Goal: Check status: Check status

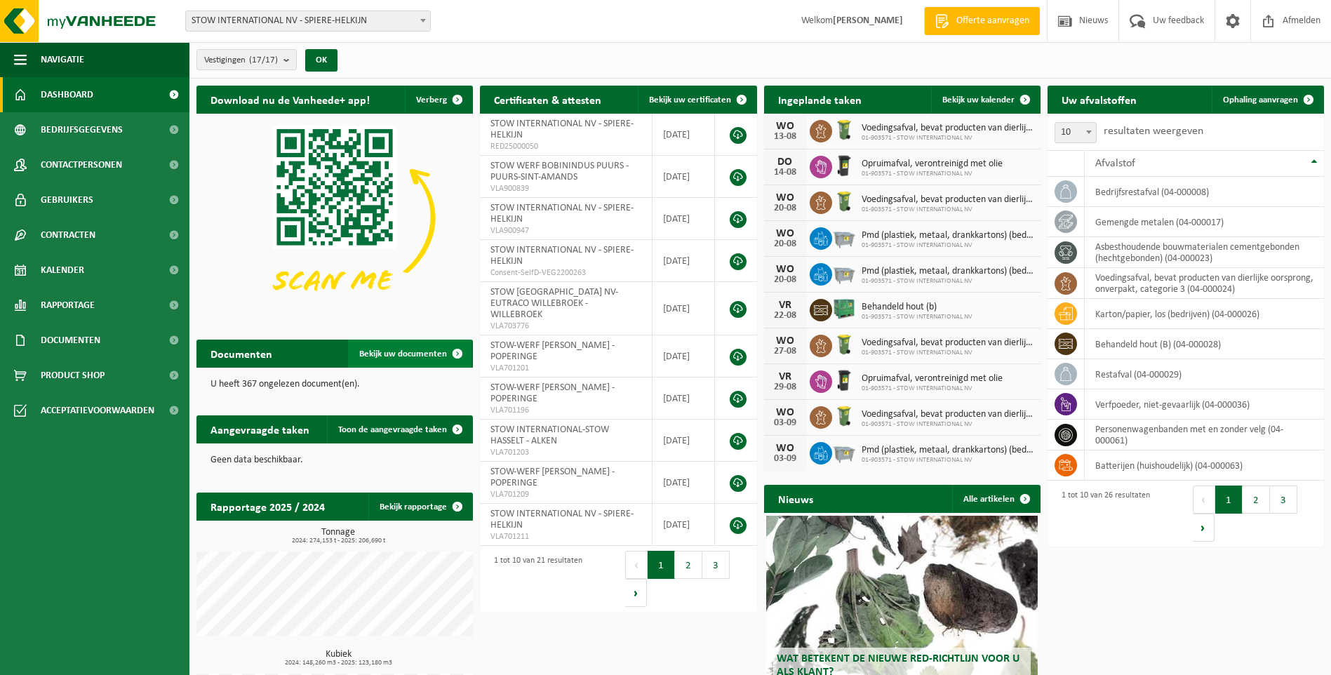
click at [425, 353] on span "Bekijk uw documenten" at bounding box center [403, 353] width 88 height 9
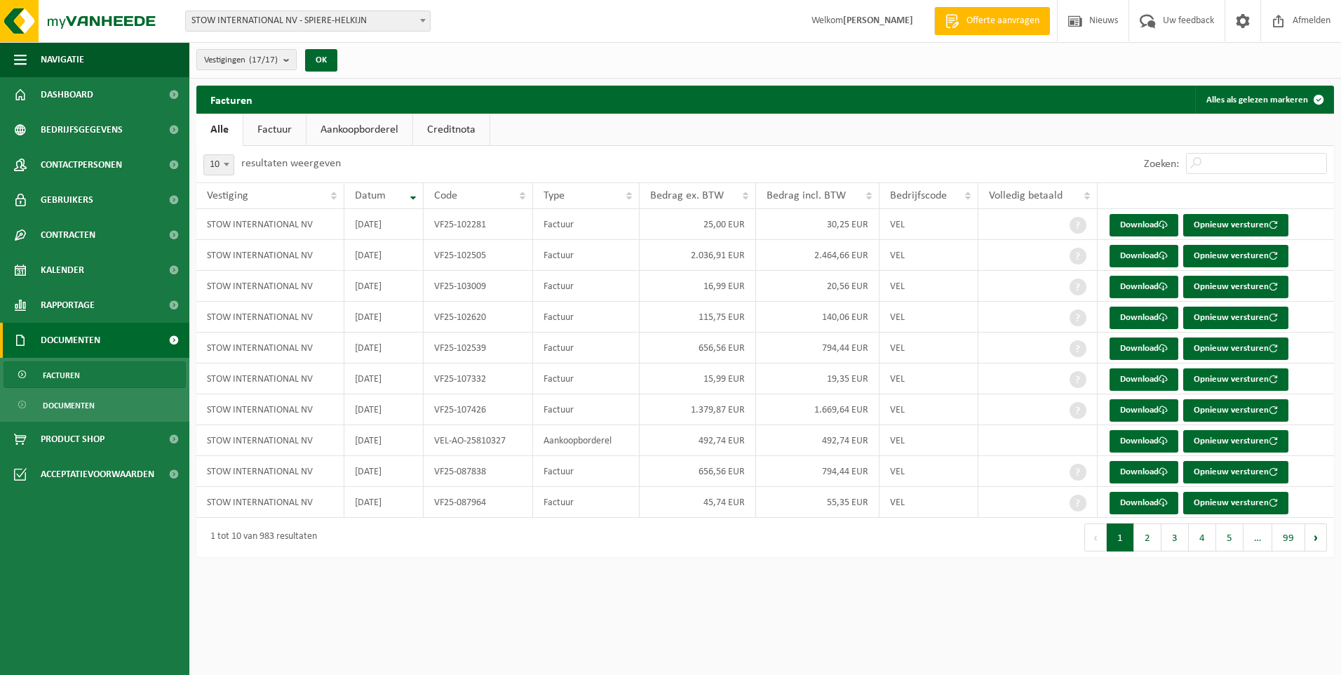
click at [374, 128] on link "Aankoopborderel" at bounding box center [360, 130] width 106 height 32
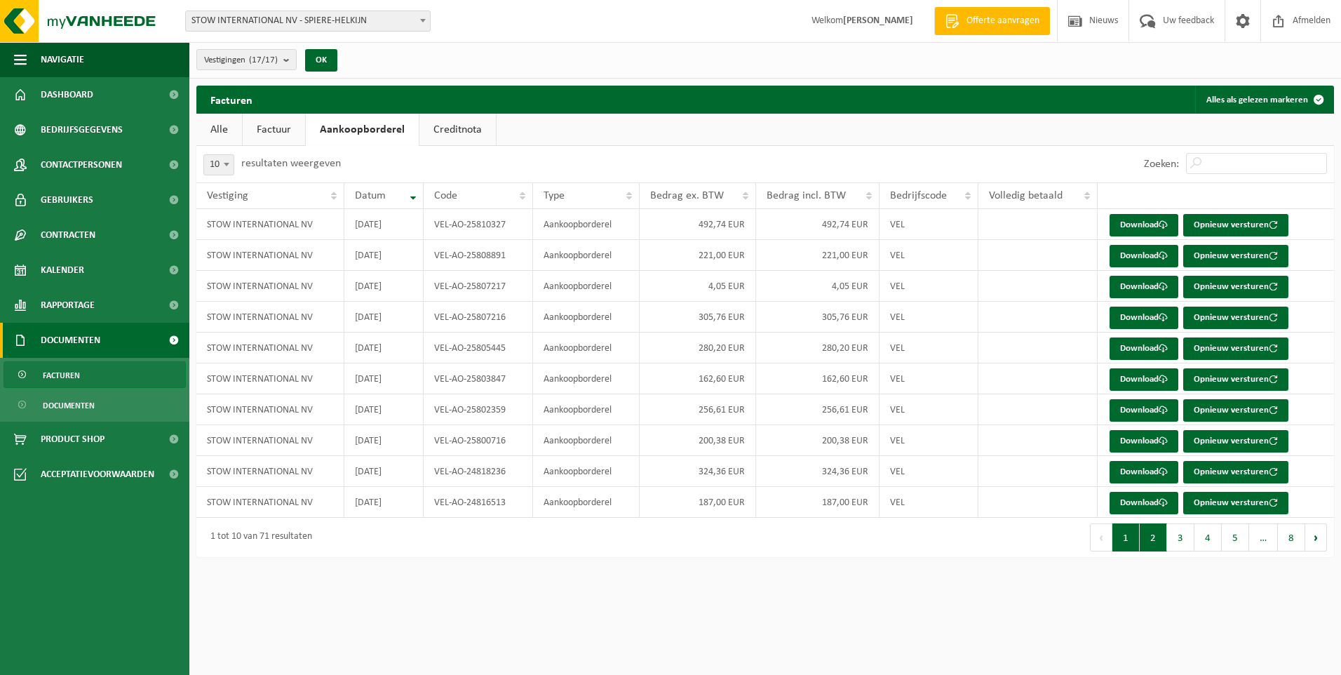
click at [1155, 546] on button "2" at bounding box center [1153, 537] width 27 height 28
click at [1183, 537] on button "3" at bounding box center [1180, 537] width 27 height 28
click at [447, 133] on link "Creditnota" at bounding box center [457, 130] width 76 height 32
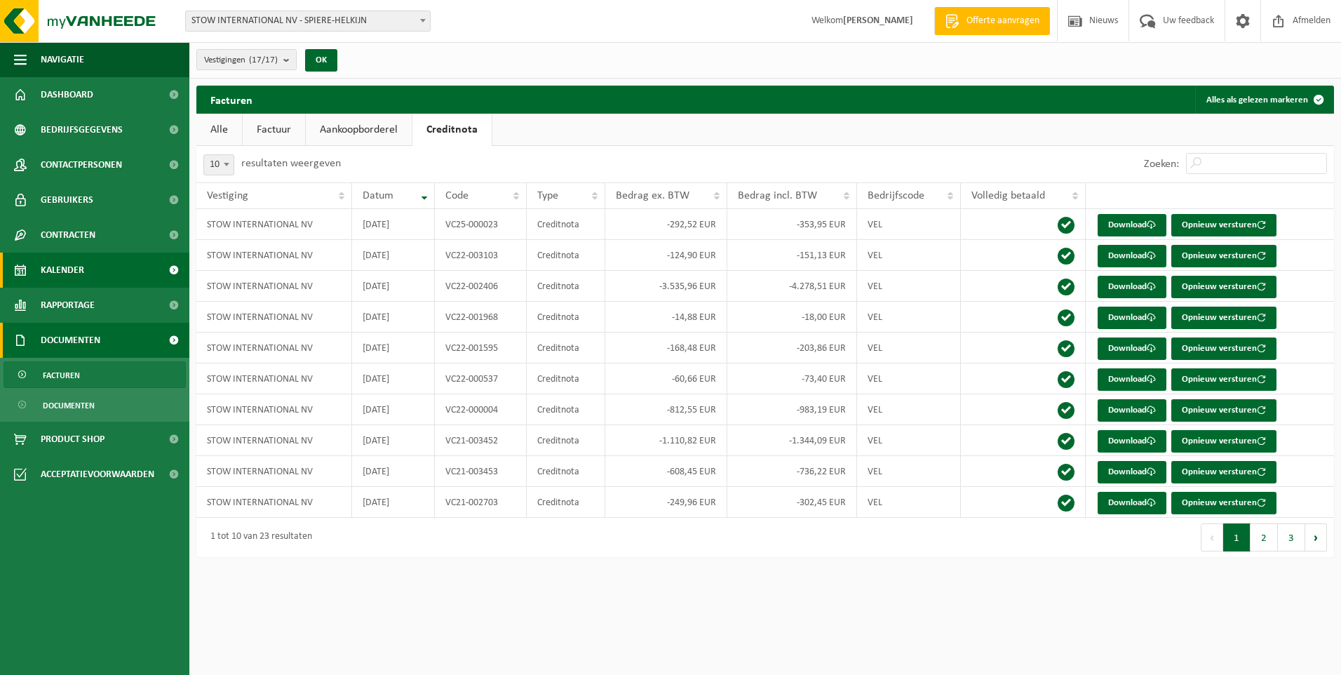
click at [56, 267] on span "Kalender" at bounding box center [62, 269] width 43 height 35
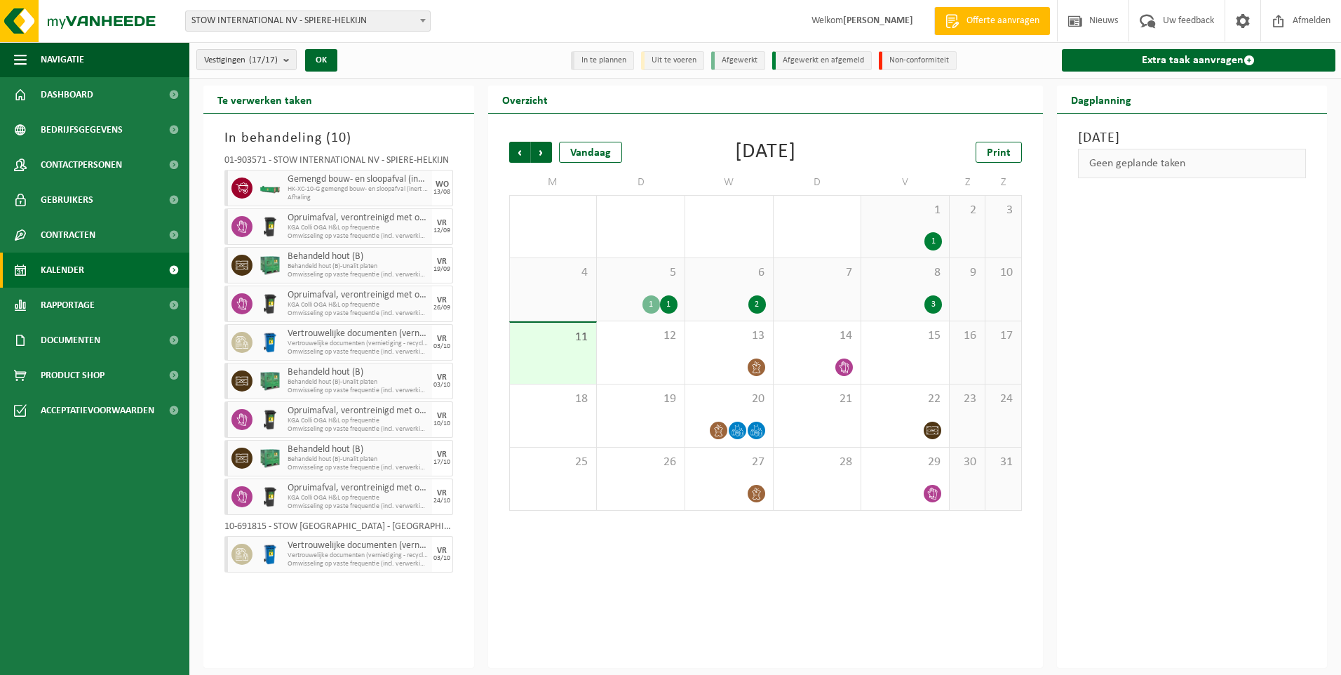
click at [916, 302] on div "3" at bounding box center [905, 304] width 74 height 18
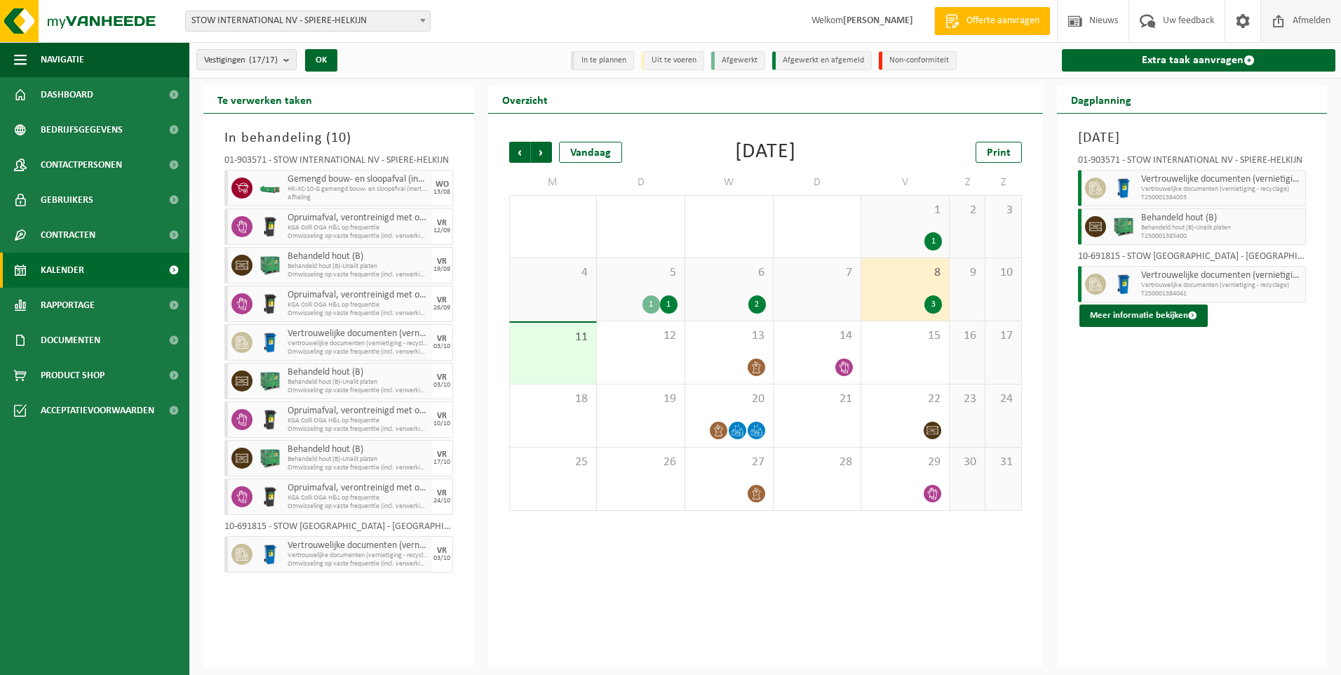
click at [1306, 20] on span "Afmelden" at bounding box center [1311, 20] width 45 height 41
